Goal: Task Accomplishment & Management: Use online tool/utility

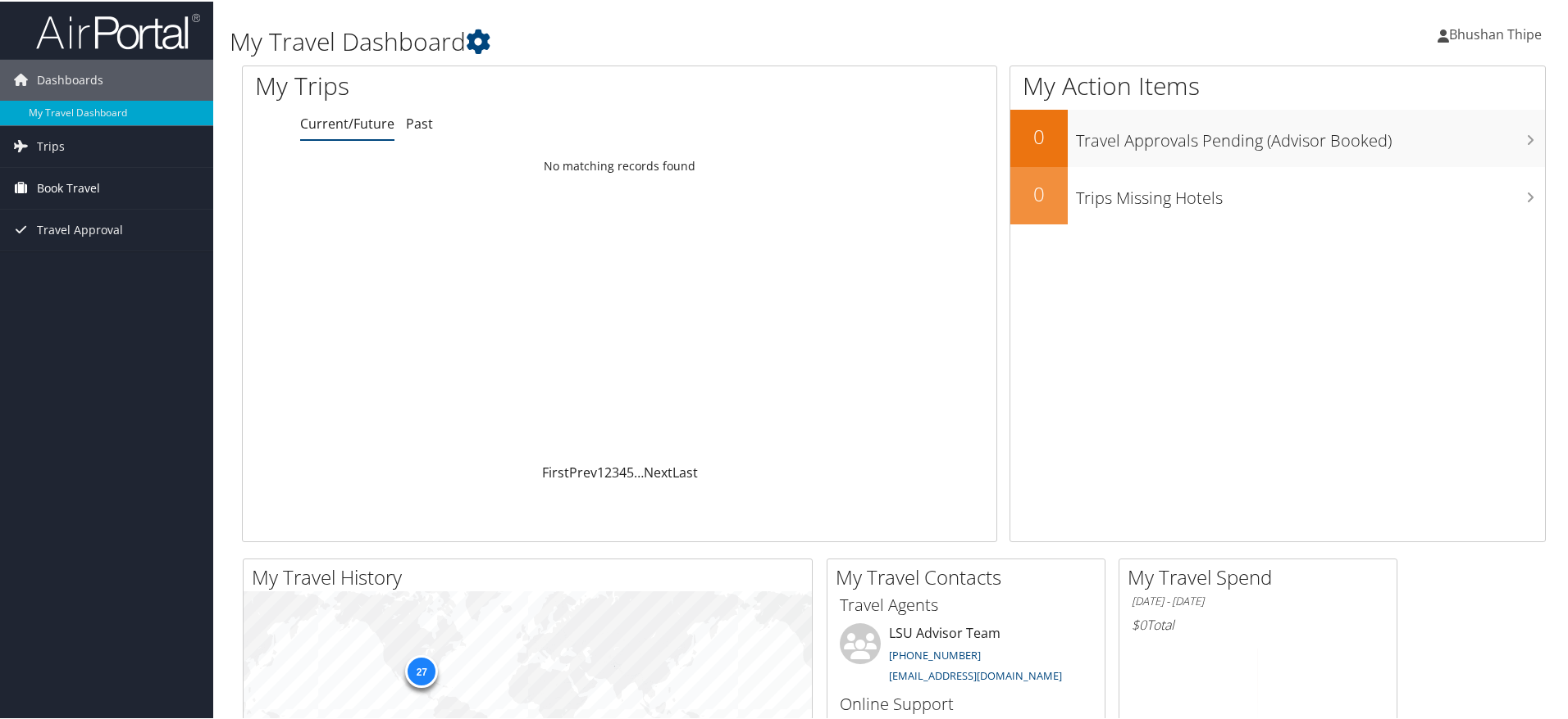
click at [84, 184] on span "Book Travel" at bounding box center [68, 187] width 63 height 41
click at [103, 239] on link "Book/Manage Online Trips" at bounding box center [106, 244] width 213 height 24
